Goal: Task Accomplishment & Management: Manage account settings

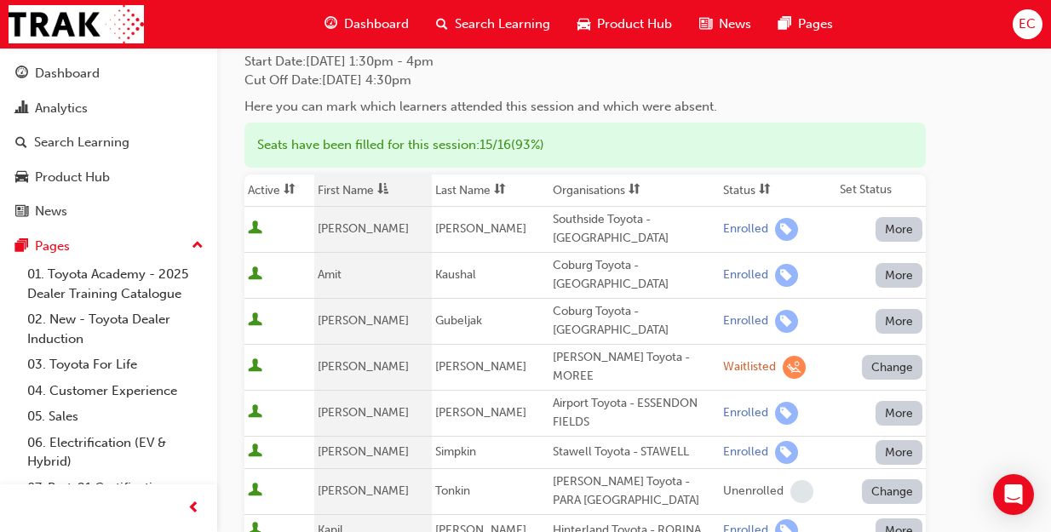
scroll to position [113, 0]
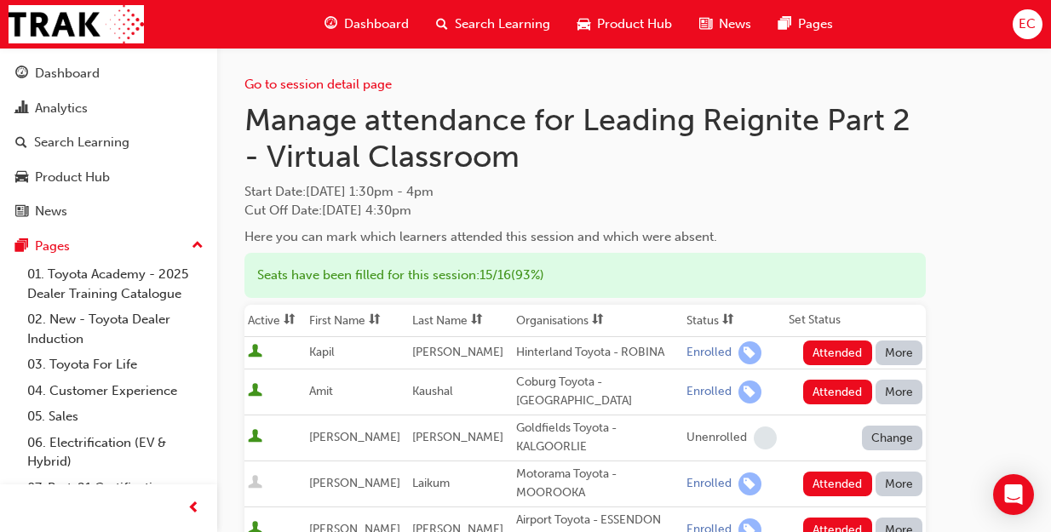
click at [337, 324] on th "First Name" at bounding box center [357, 321] width 103 height 32
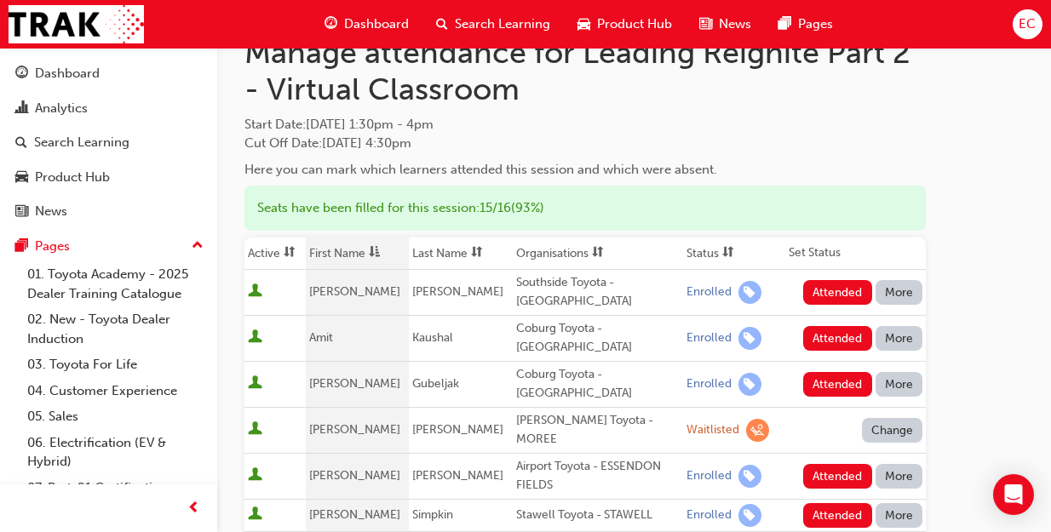
scroll to position [79, 0]
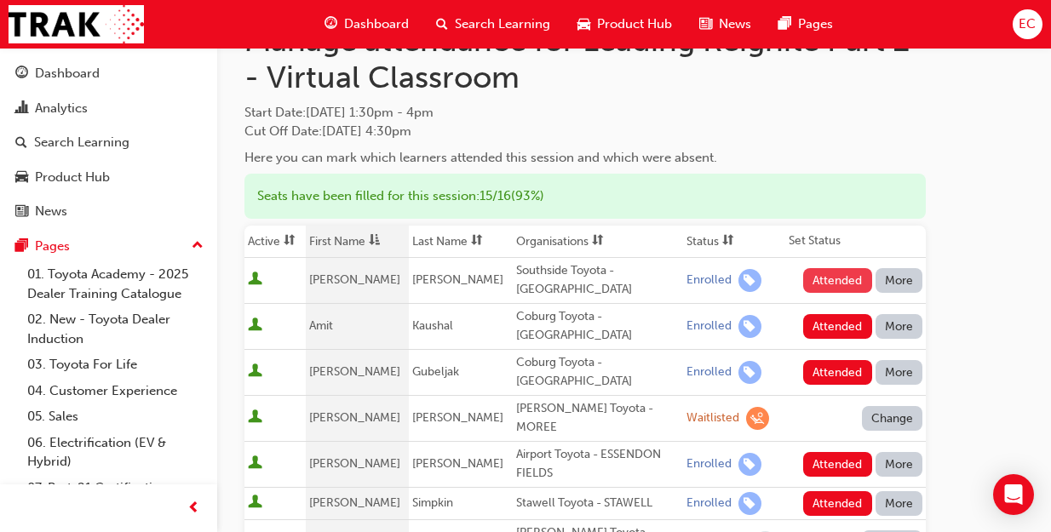
click at [827, 278] on button "Attended" at bounding box center [837, 280] width 69 height 25
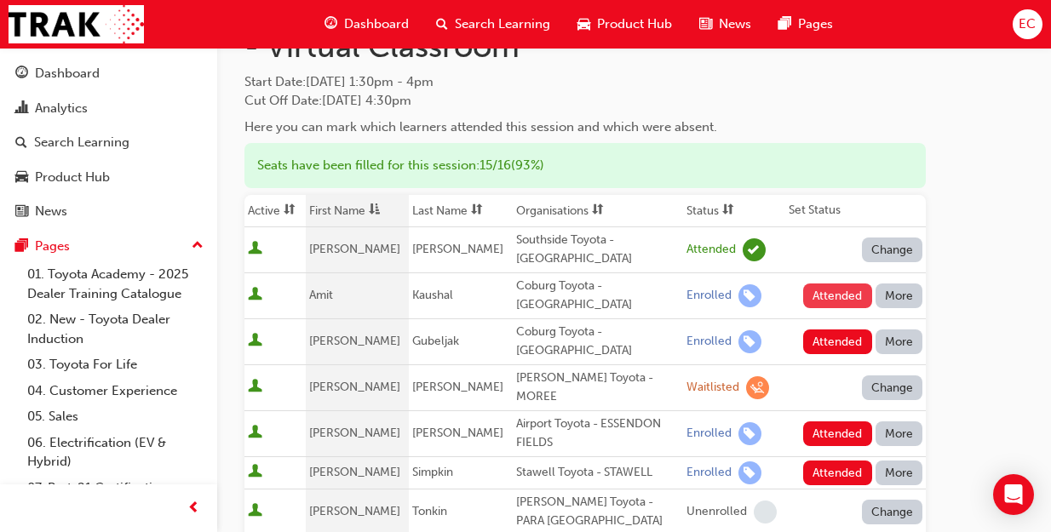
click at [857, 287] on button "Attended" at bounding box center [837, 296] width 69 height 25
click at [850, 330] on button "Attended" at bounding box center [837, 342] width 69 height 25
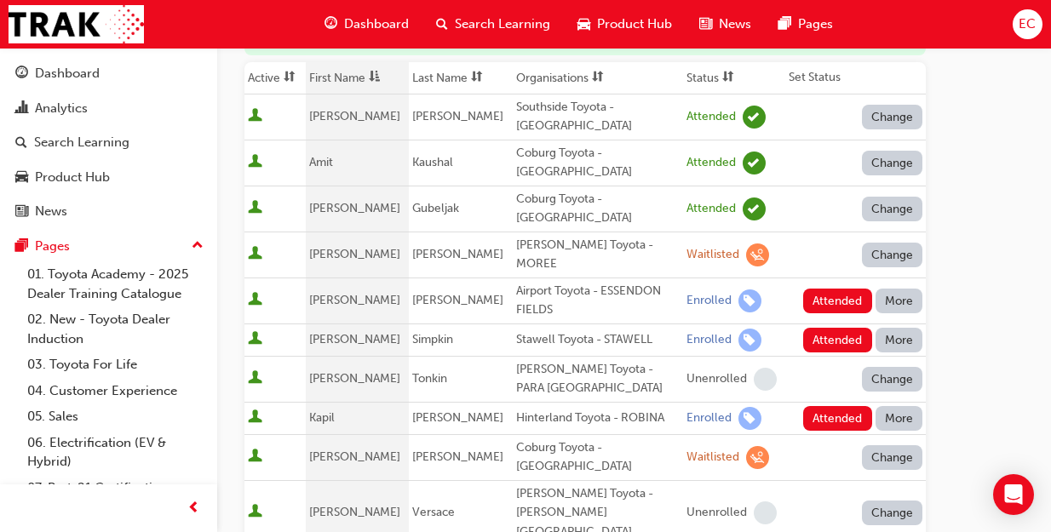
scroll to position [251, 0]
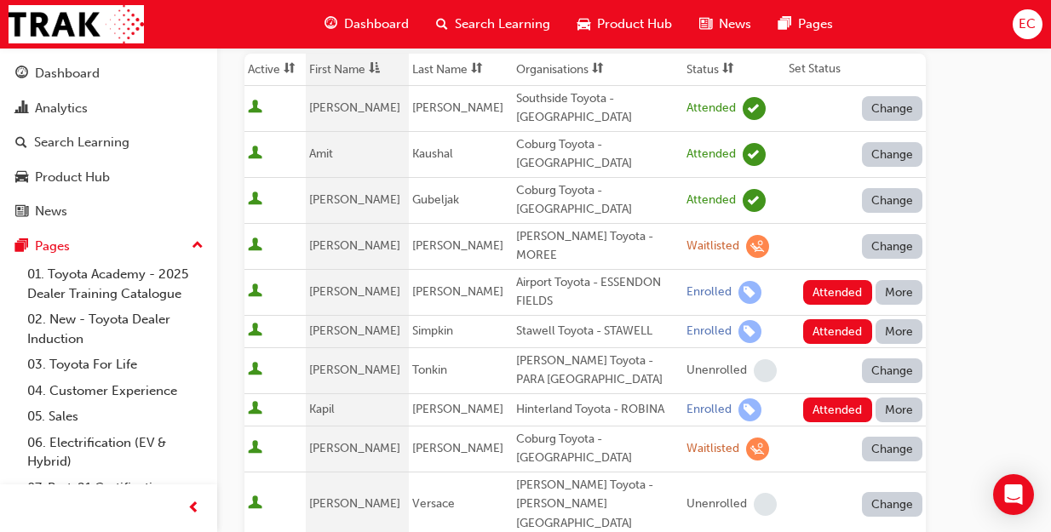
click at [858, 269] on td "Attended More" at bounding box center [855, 292] width 140 height 46
click at [829, 280] on button "Attended" at bounding box center [837, 292] width 69 height 25
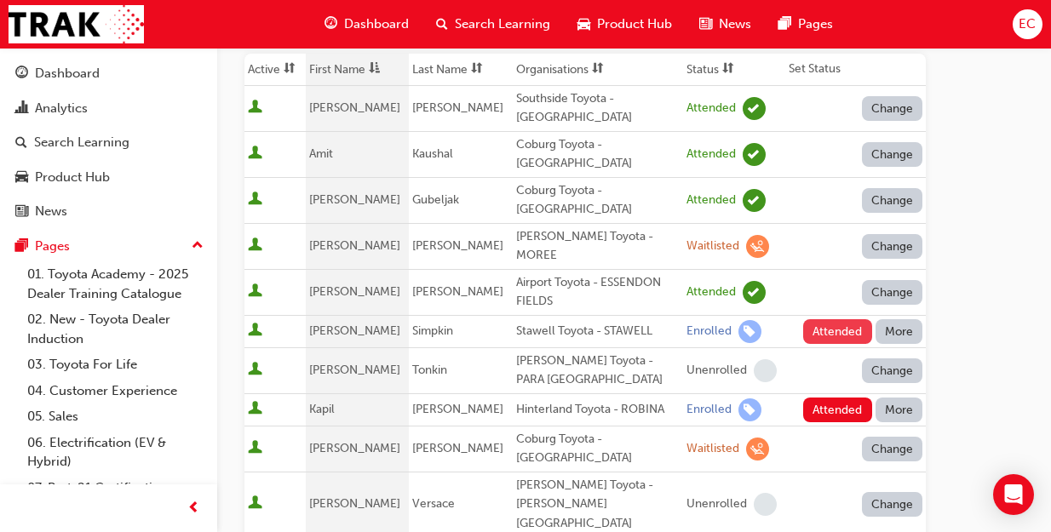
click at [834, 319] on button "Attended" at bounding box center [837, 331] width 69 height 25
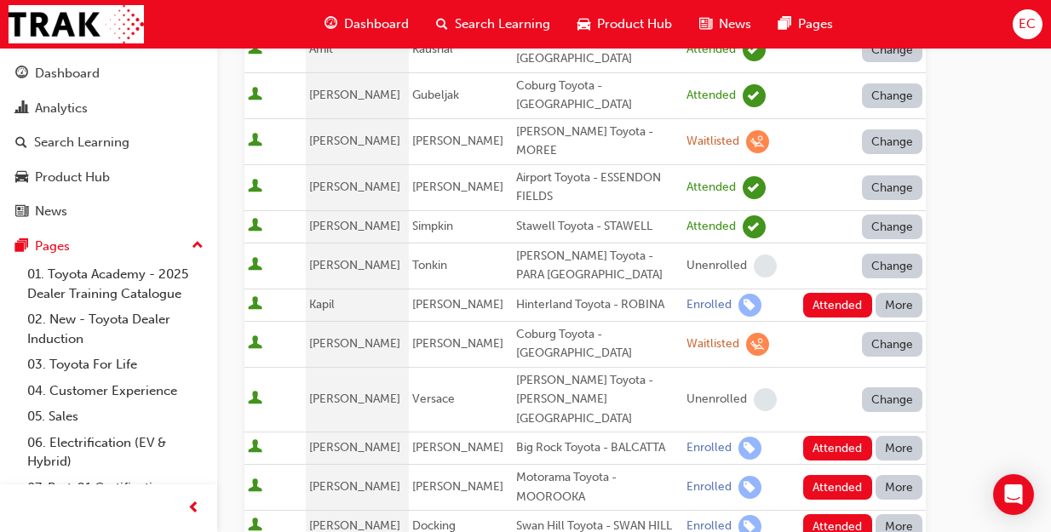
scroll to position [366, 0]
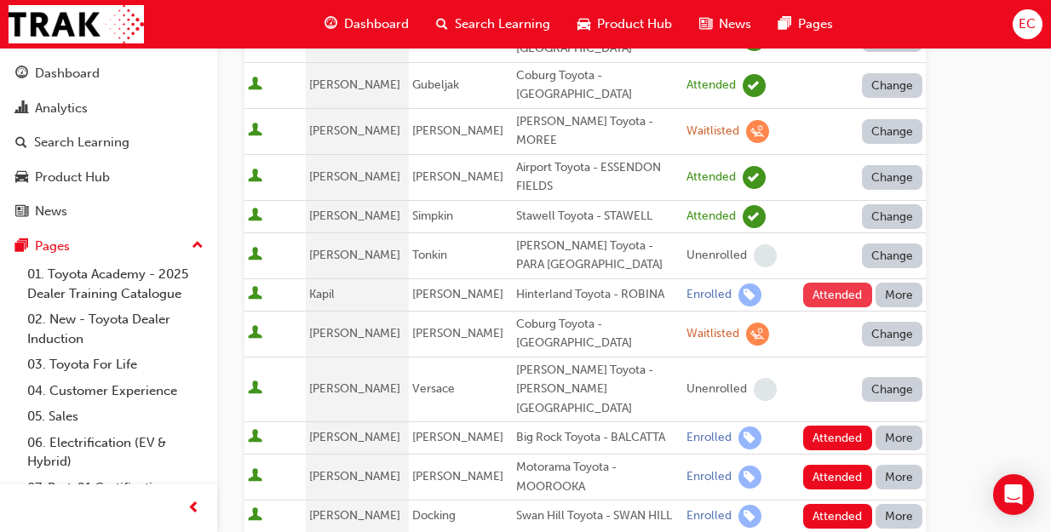
click at [847, 283] on button "Attended" at bounding box center [837, 295] width 69 height 25
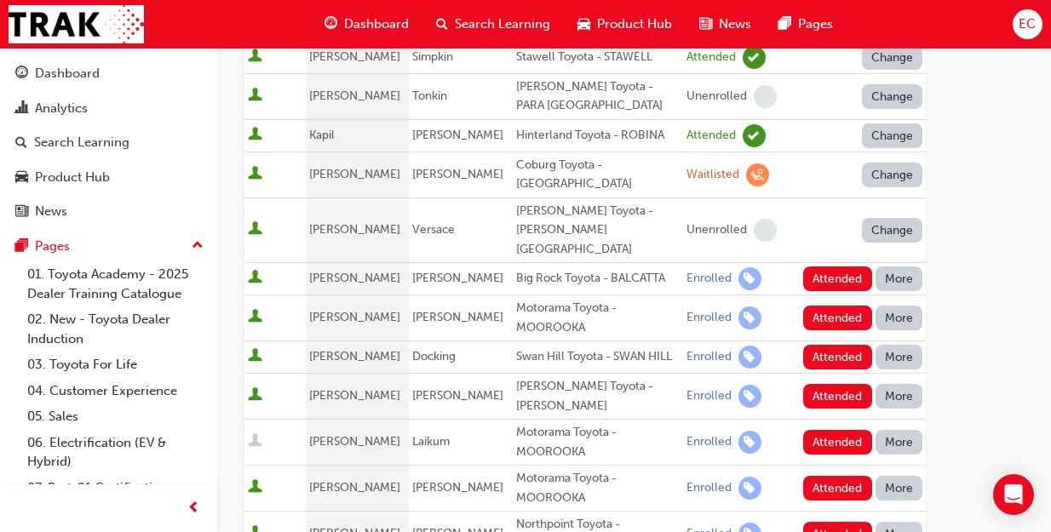
scroll to position [527, 0]
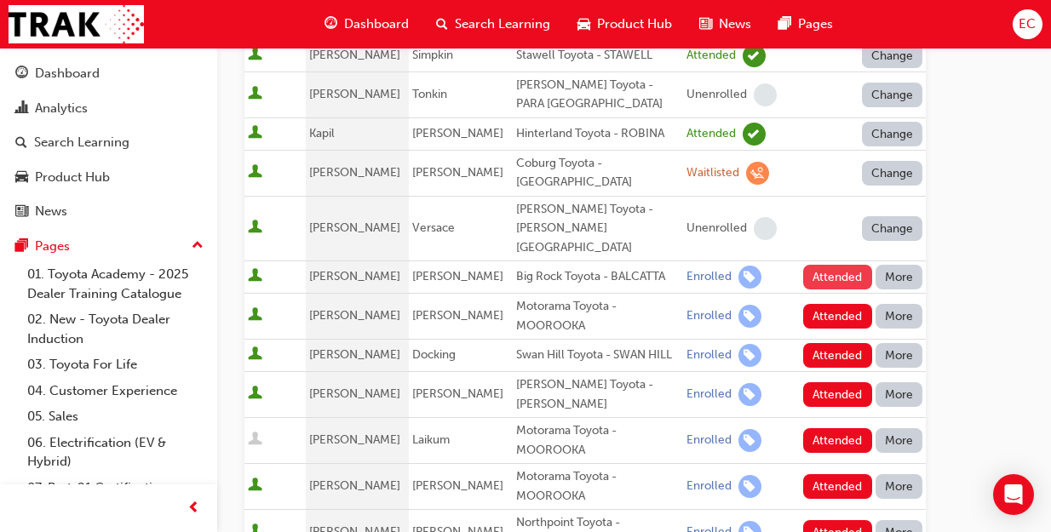
click at [822, 265] on button "Attended" at bounding box center [837, 277] width 69 height 25
click at [823, 304] on button "Attended" at bounding box center [837, 316] width 69 height 25
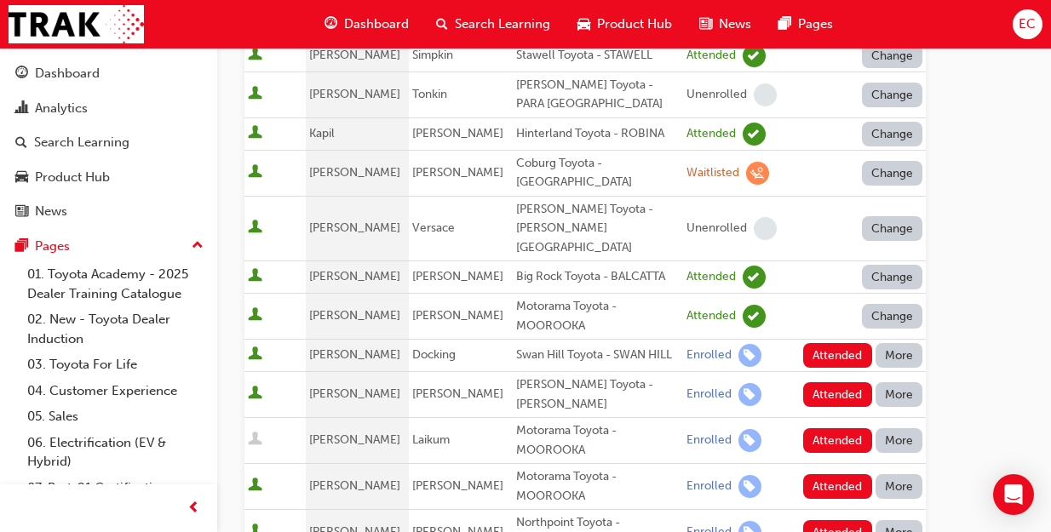
click at [901, 343] on button "More" at bounding box center [899, 355] width 48 height 25
click at [882, 318] on div "Absent" at bounding box center [874, 320] width 40 height 20
click at [903, 382] on button "More" at bounding box center [899, 394] width 48 height 25
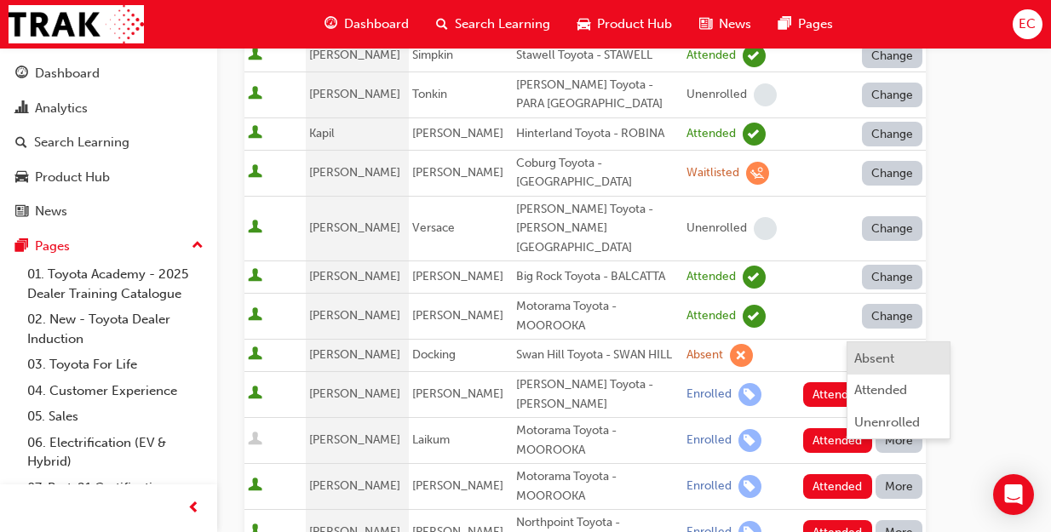
click at [863, 364] on div "Absent" at bounding box center [874, 359] width 40 height 20
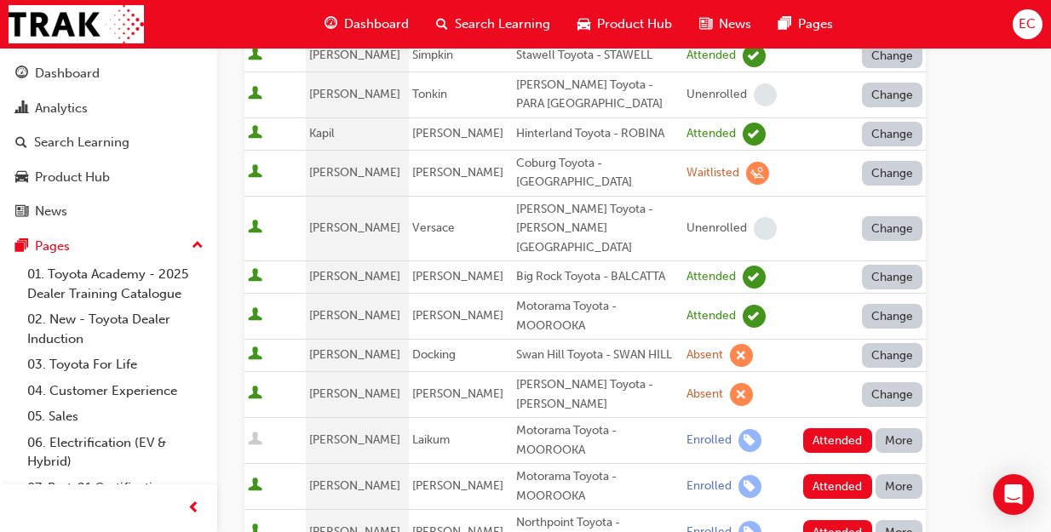
click at [903, 428] on button "More" at bounding box center [899, 440] width 48 height 25
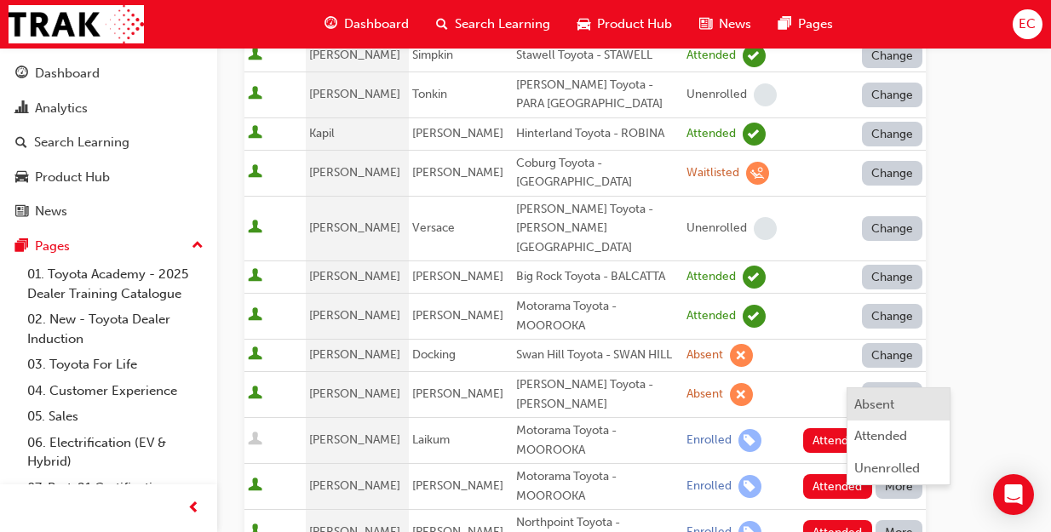
click at [885, 404] on div "Absent" at bounding box center [874, 405] width 40 height 20
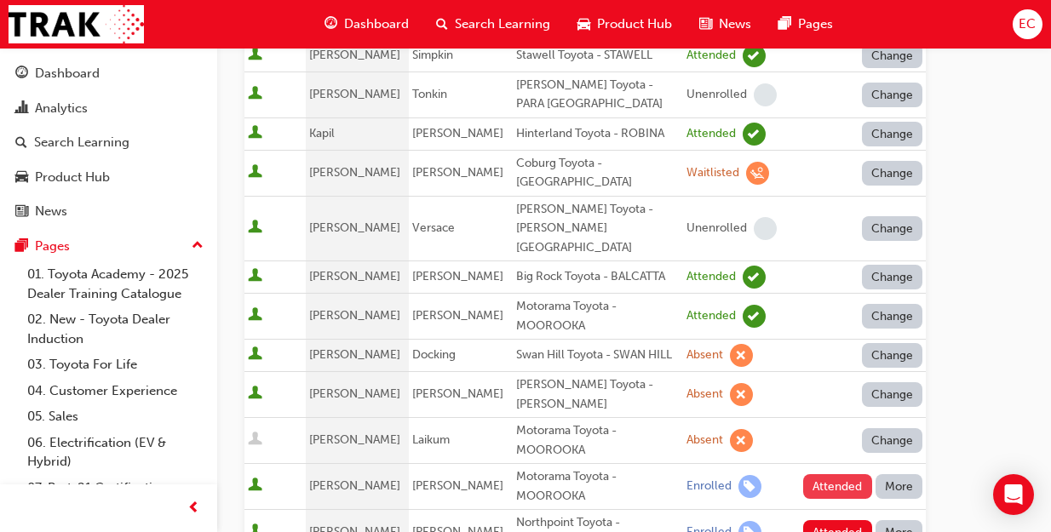
click at [833, 474] on button "Attended" at bounding box center [837, 486] width 69 height 25
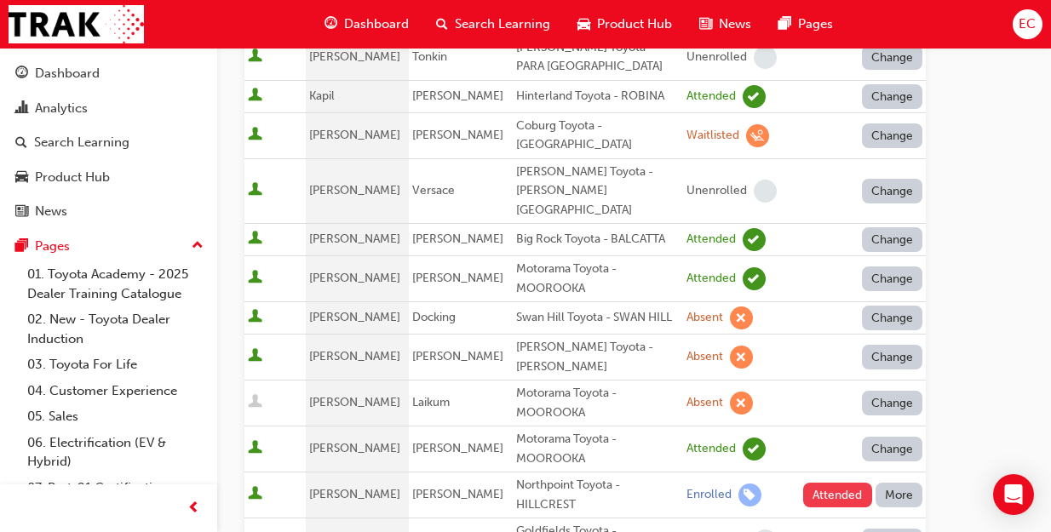
click at [818, 483] on button "Attended" at bounding box center [837, 495] width 69 height 25
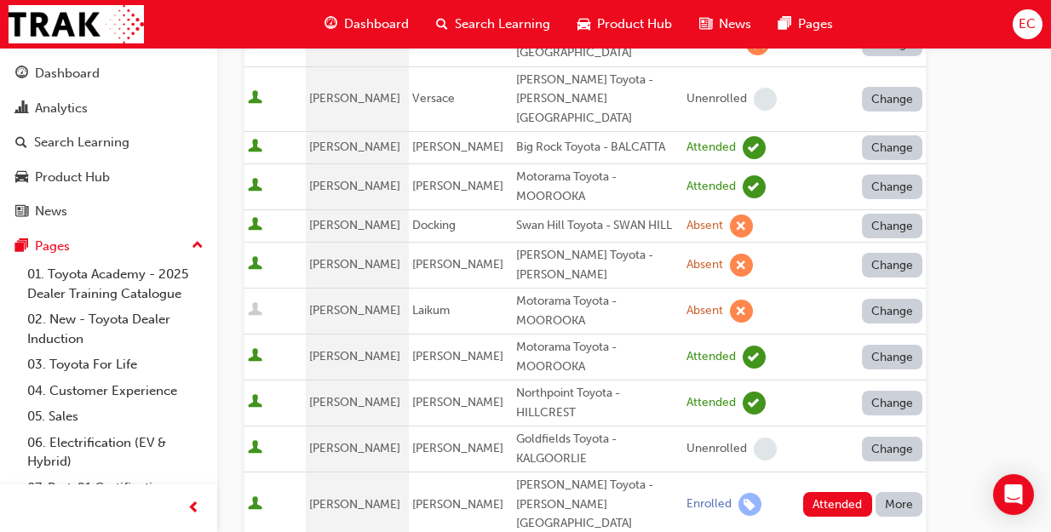
scroll to position [658, 0]
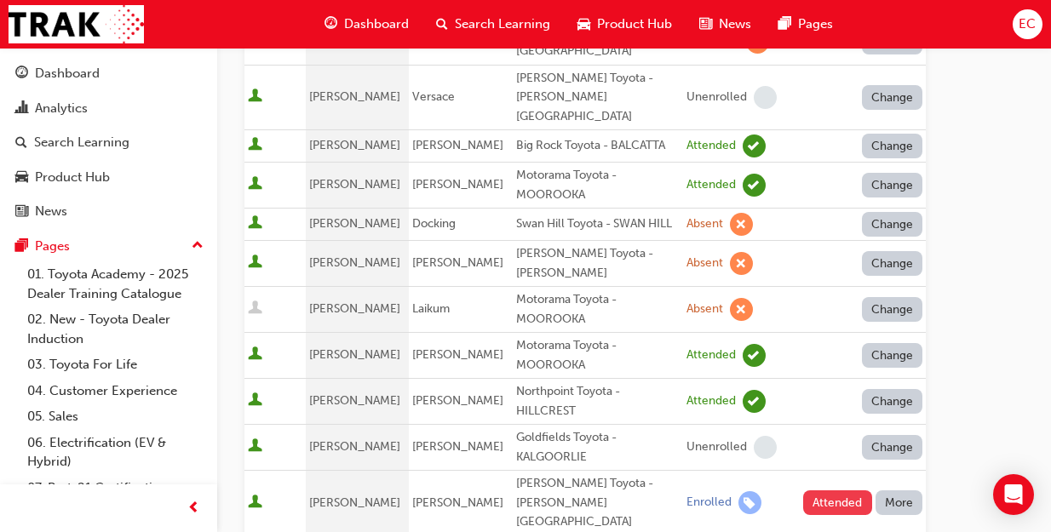
click at [841, 490] on button "Attended" at bounding box center [837, 502] width 69 height 25
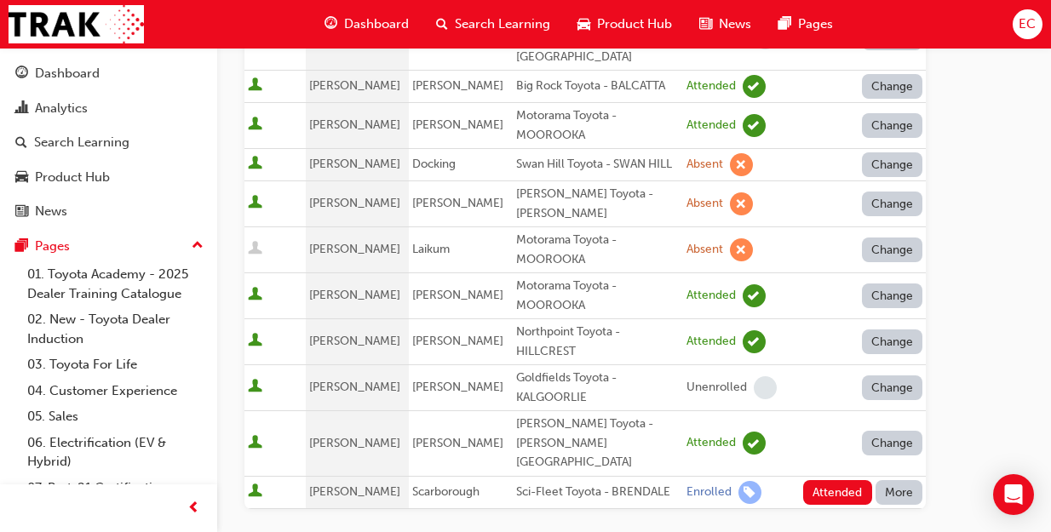
scroll to position [714, 0]
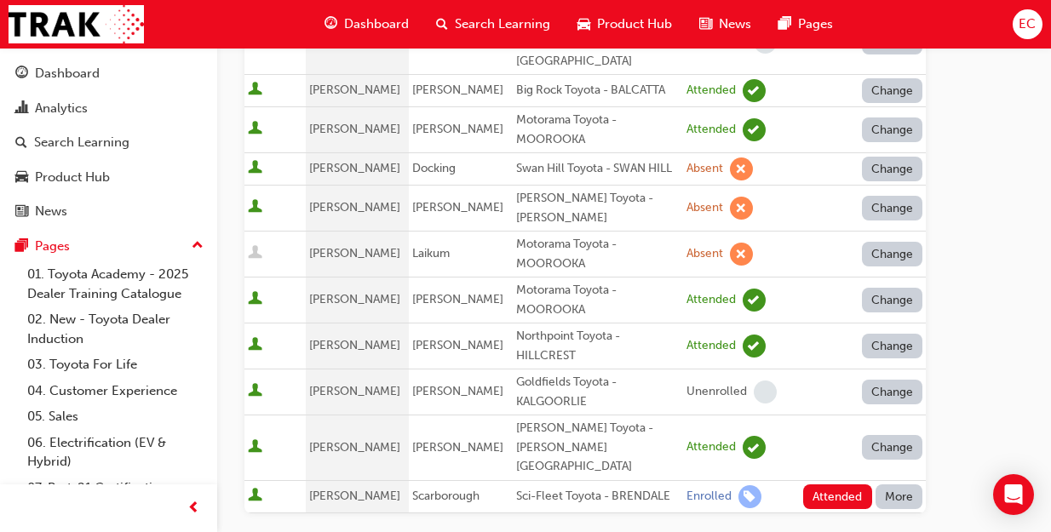
click at [891, 484] on button "More" at bounding box center [899, 496] width 48 height 25
click at [872, 436] on div "Absent" at bounding box center [874, 441] width 40 height 20
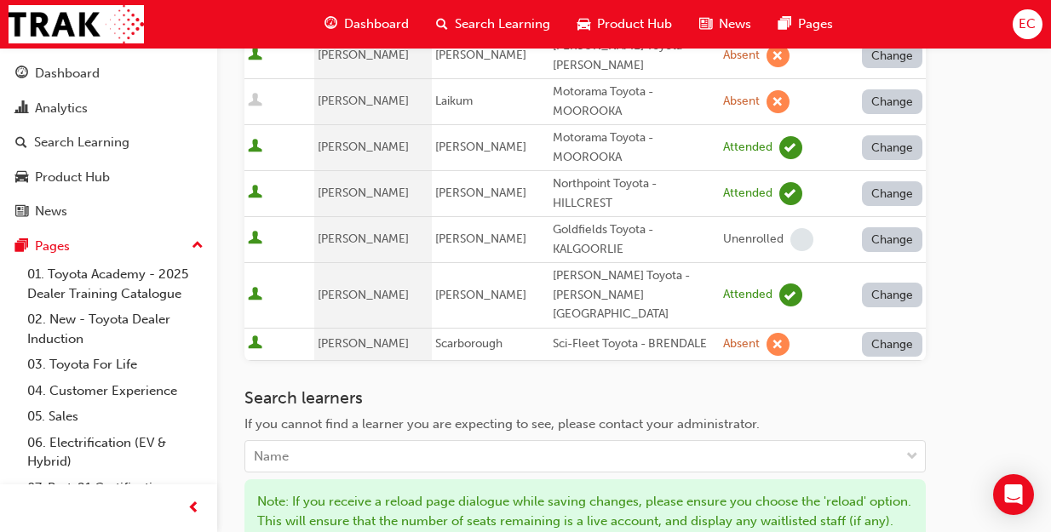
scroll to position [882, 0]
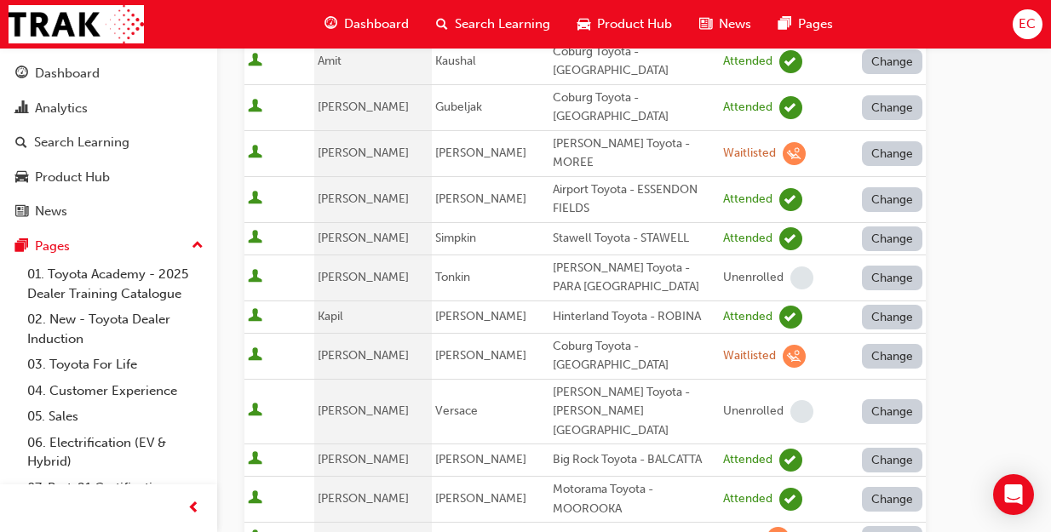
scroll to position [0, 0]
